Goal: Task Accomplishment & Management: Manage account settings

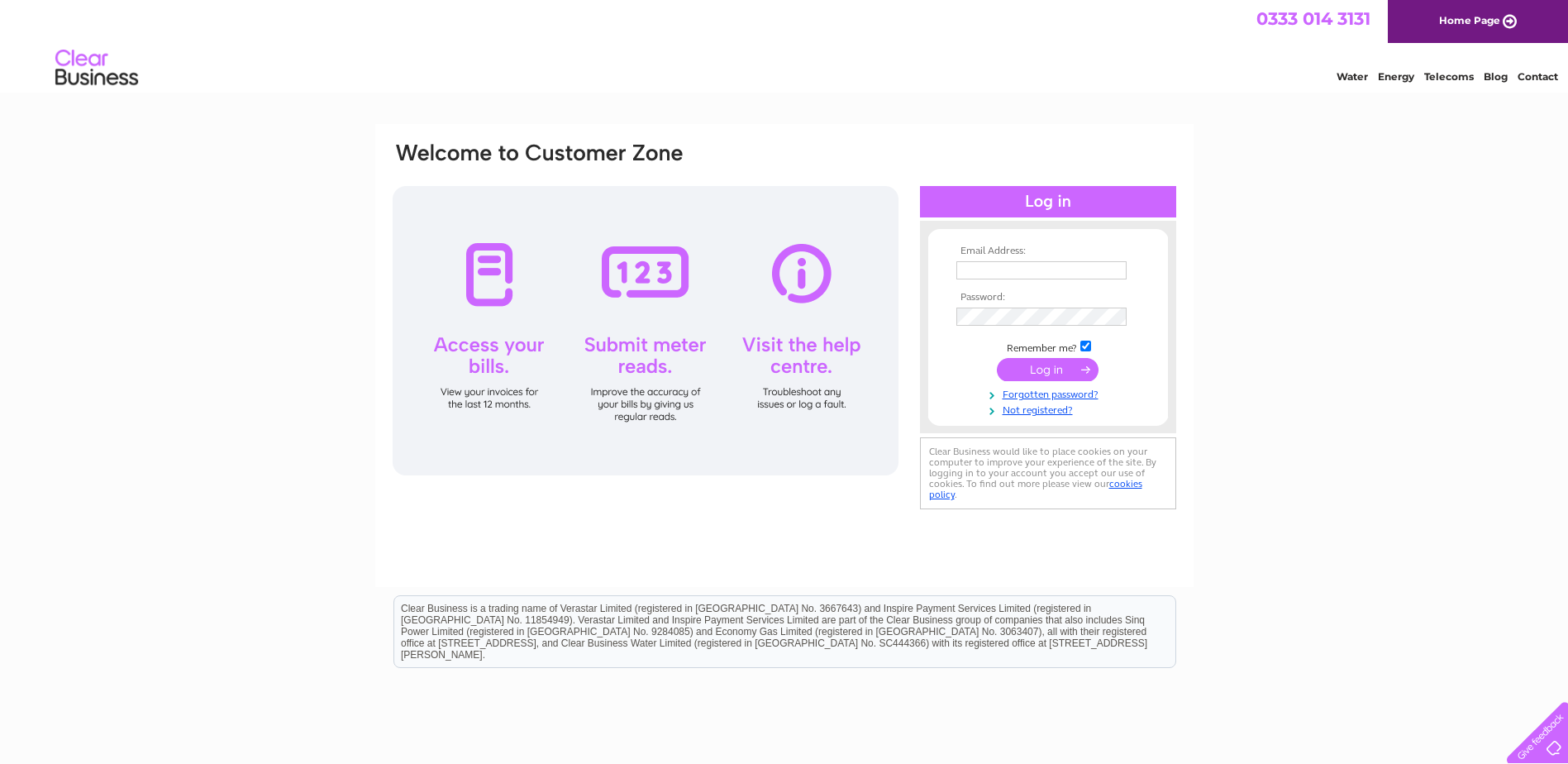
type input "Finance@gardner-leader.co.uk"
click at [1036, 367] on input "submit" at bounding box center [1047, 369] width 102 height 23
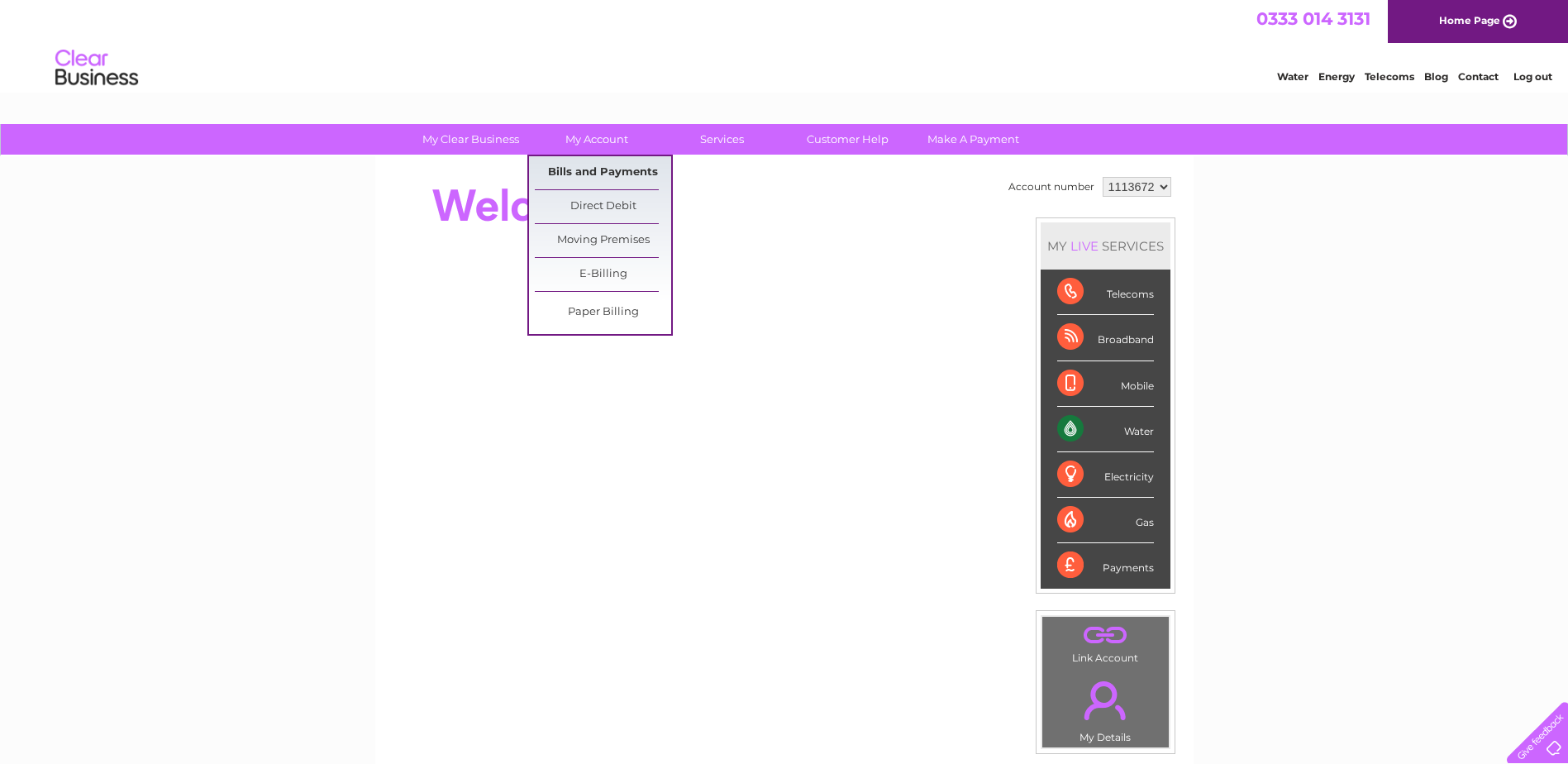
click at [596, 163] on link "Bills and Payments" at bounding box center [603, 173] width 137 height 33
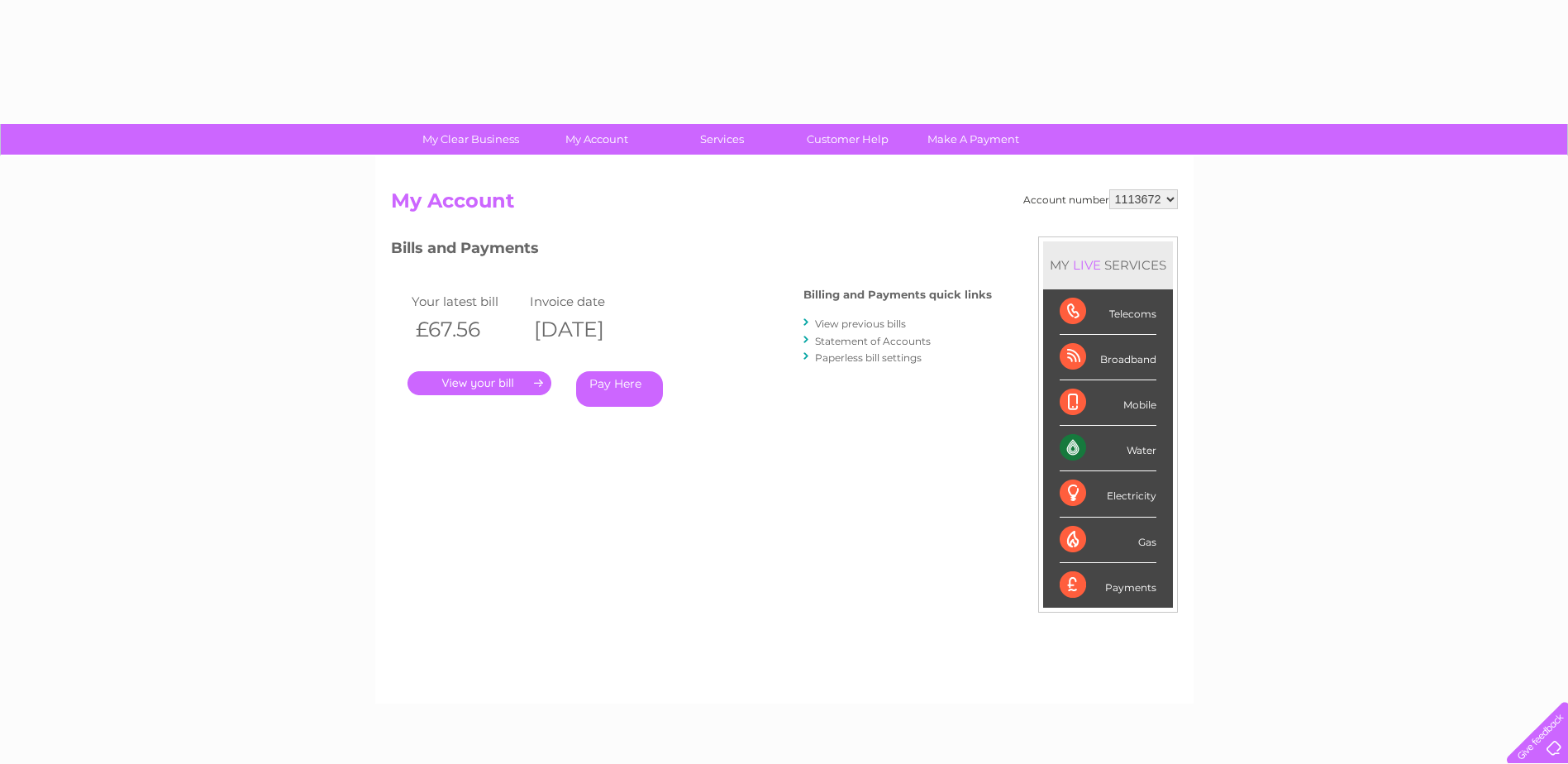
click at [596, 176] on div "Account number 1113672 My Account MY LIVE SERVICES Telecoms Broadband Mobile Wa…" at bounding box center [784, 430] width 818 height 547
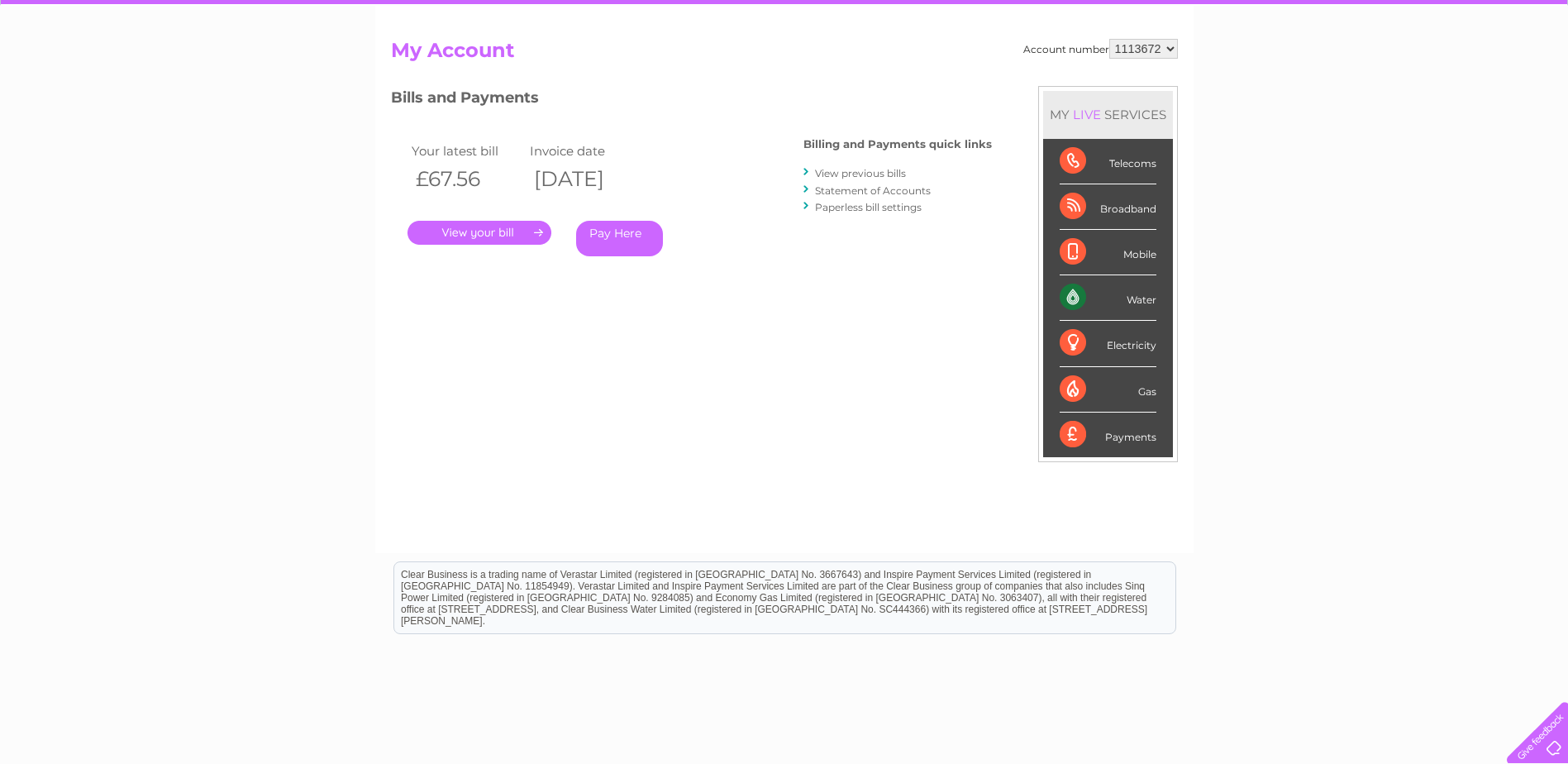
scroll to position [165, 0]
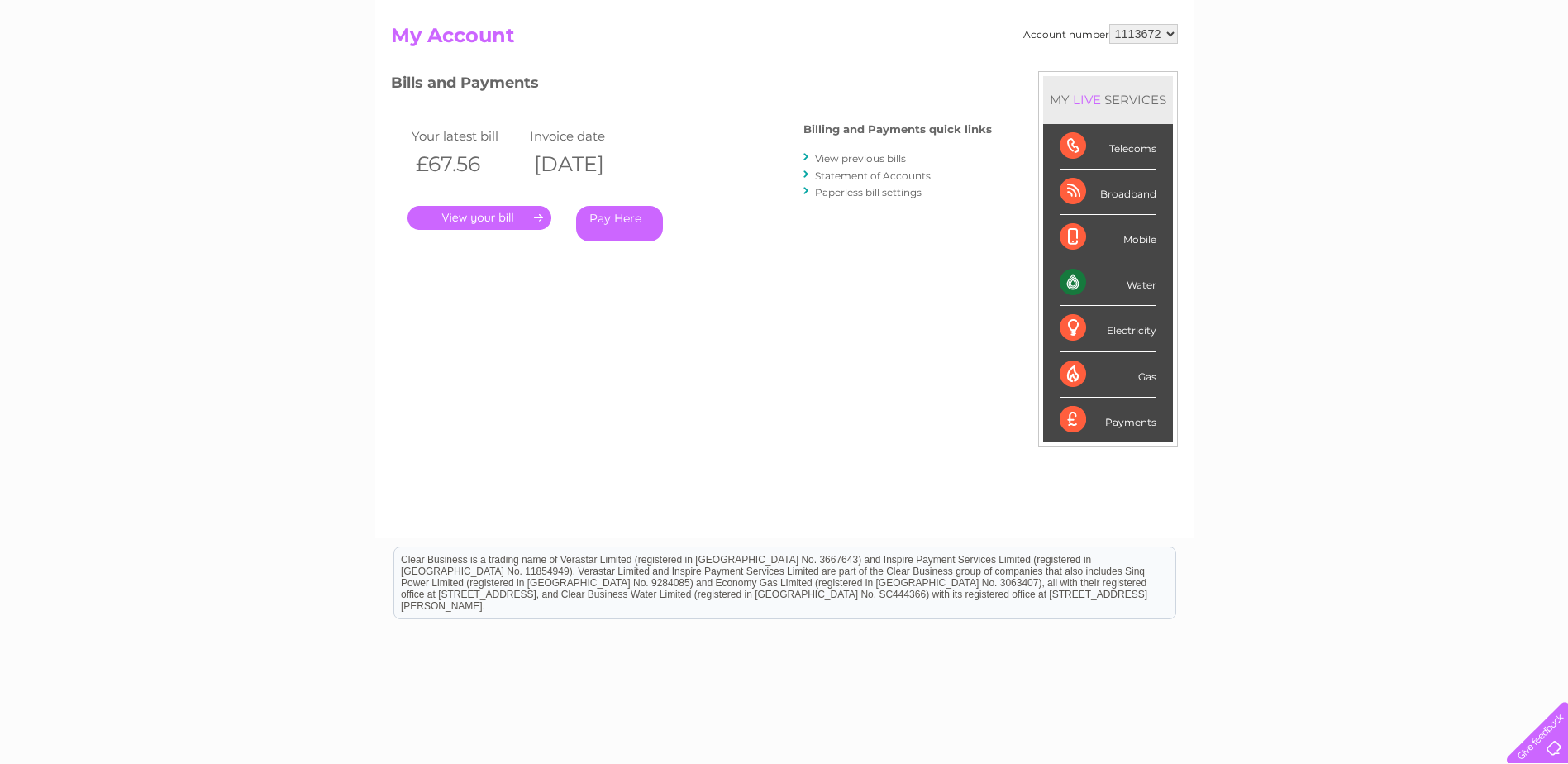
click at [491, 219] on link "." at bounding box center [479, 217] width 144 height 24
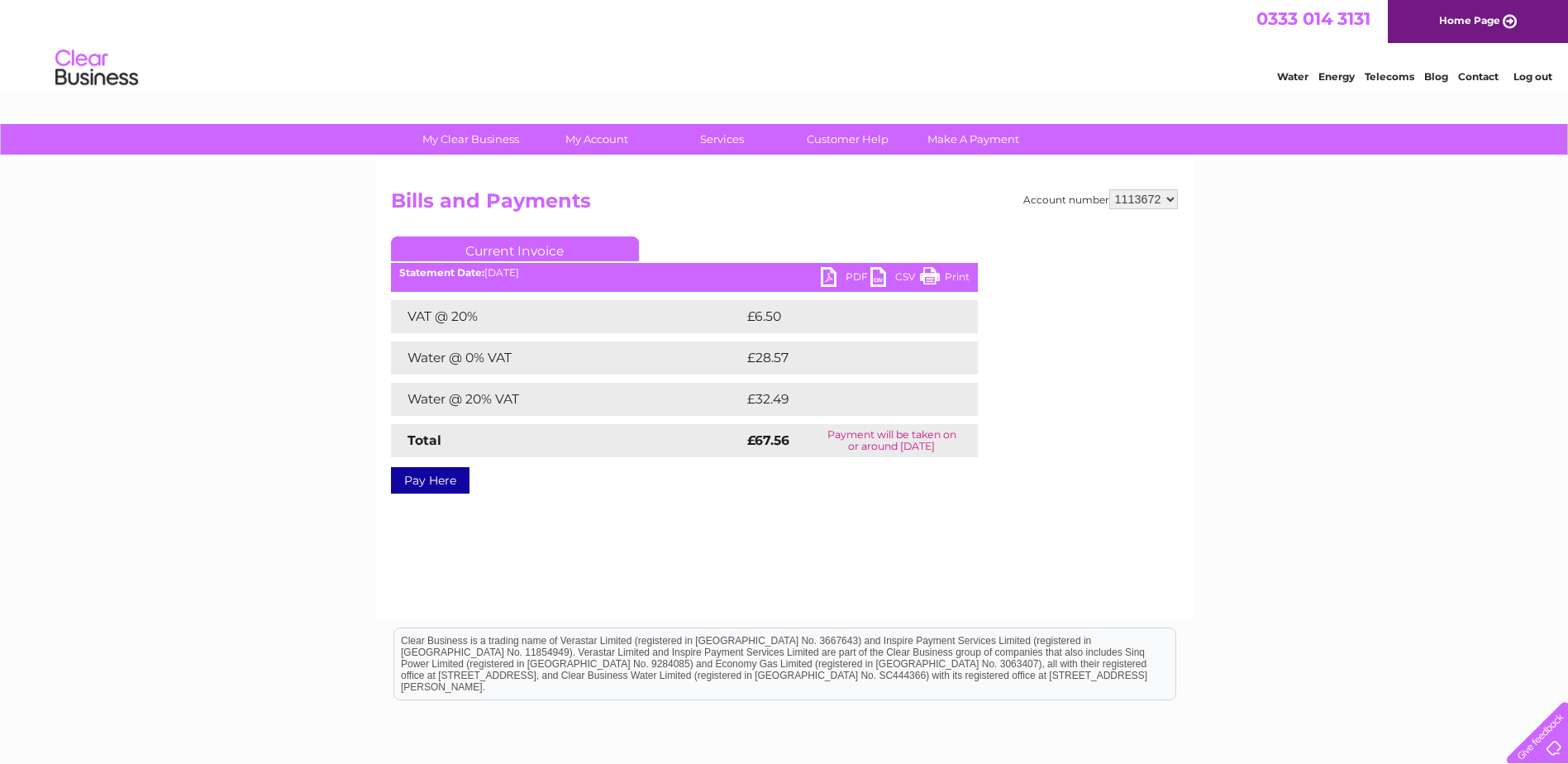
click at [838, 277] on link "PDF" at bounding box center [846, 278] width 49 height 24
